Goal: Information Seeking & Learning: Learn about a topic

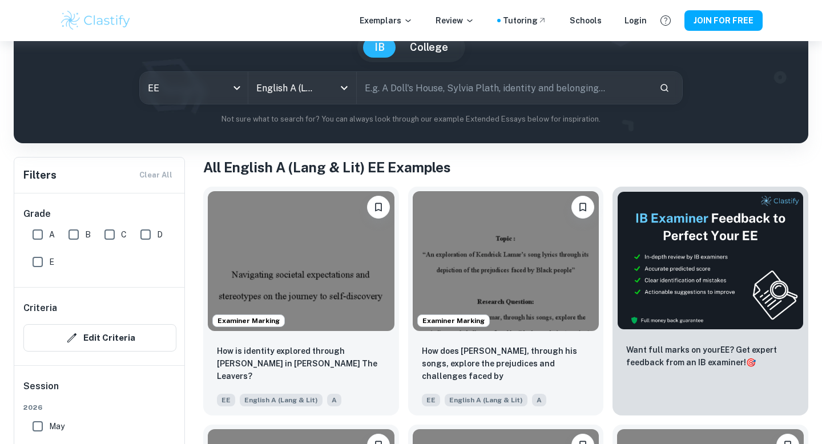
scroll to position [108, 0]
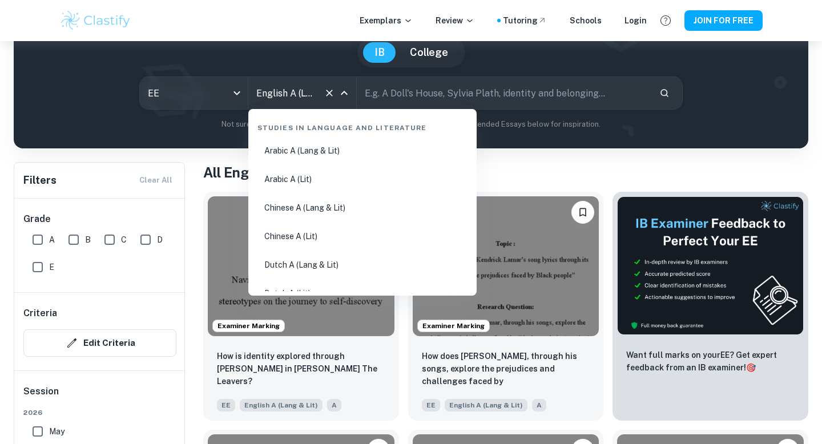
click at [316, 100] on input "English A (Lang & Lit)" at bounding box center [286, 93] width 66 height 22
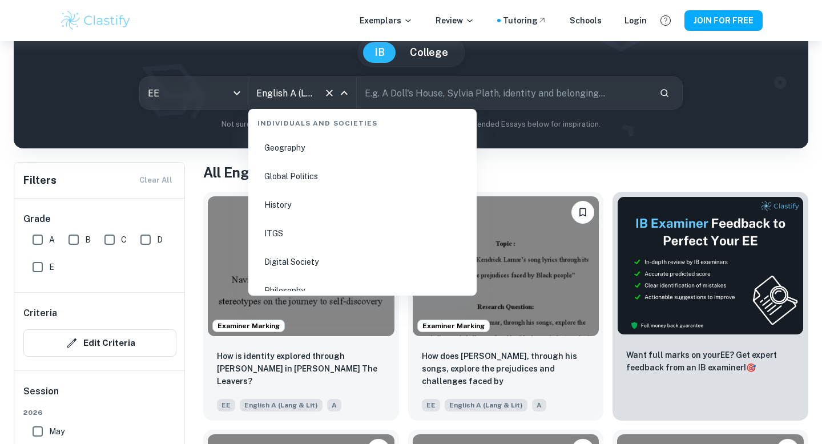
scroll to position [1411, 0]
click at [301, 200] on li "History" at bounding box center [362, 209] width 219 height 26
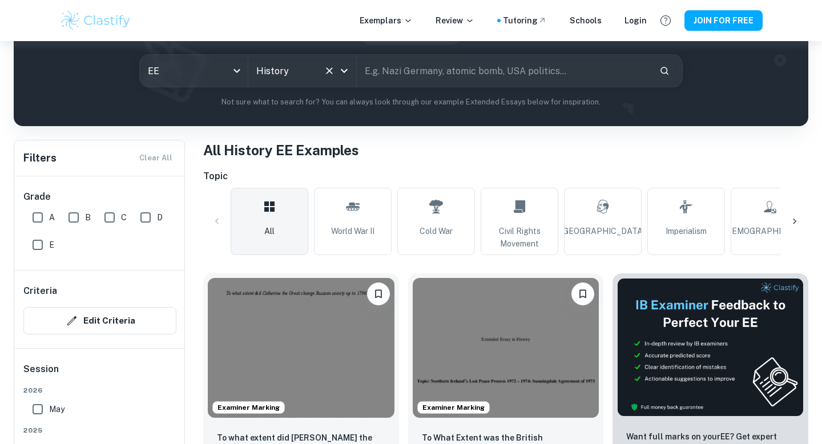
click at [437, 78] on input "text" at bounding box center [503, 71] width 293 height 32
type input "korean war"
